Goal: Check status: Check status

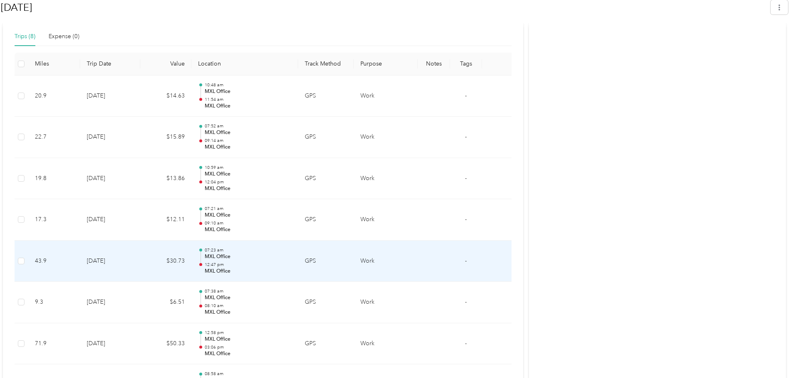
scroll to position [332, 0]
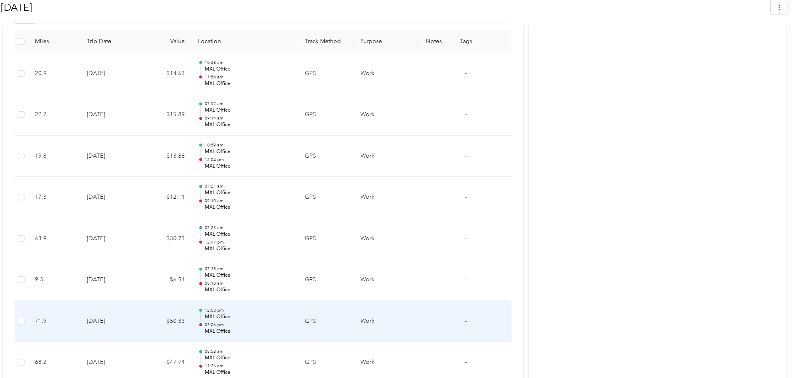
click at [48, 316] on td "71.9" at bounding box center [54, 321] width 52 height 41
click at [215, 324] on p "03:06 pm" at bounding box center [248, 325] width 87 height 6
click at [376, 322] on td "Work" at bounding box center [386, 321] width 64 height 41
click at [468, 323] on td "-" at bounding box center [466, 321] width 32 height 41
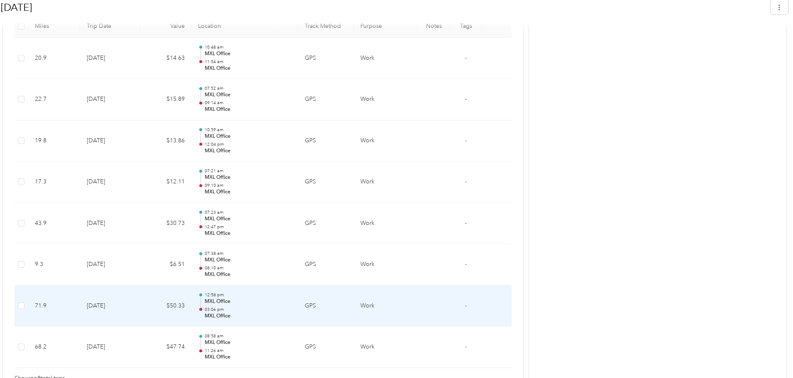
scroll to position [364, 0]
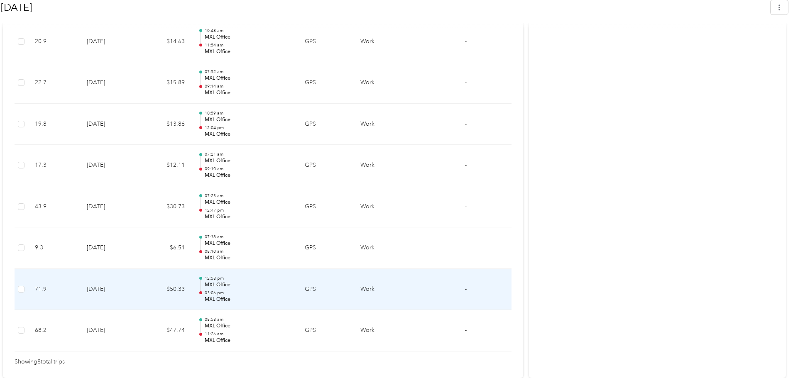
click at [39, 285] on td "71.9" at bounding box center [54, 289] width 52 height 41
click at [215, 296] on p "MXL Office" at bounding box center [248, 299] width 87 height 7
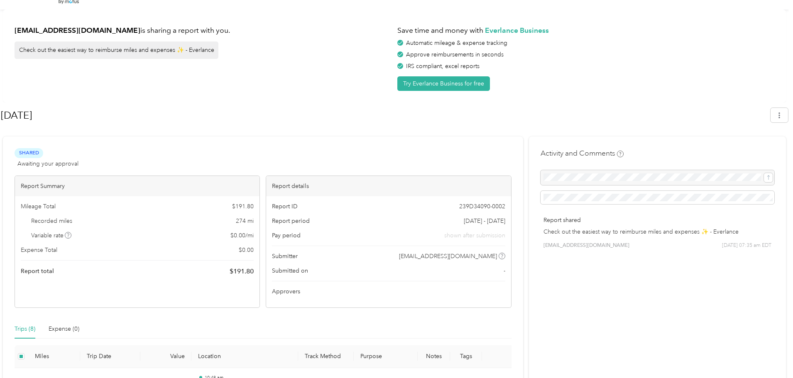
scroll to position [0, 0]
